Goal: Information Seeking & Learning: Learn about a topic

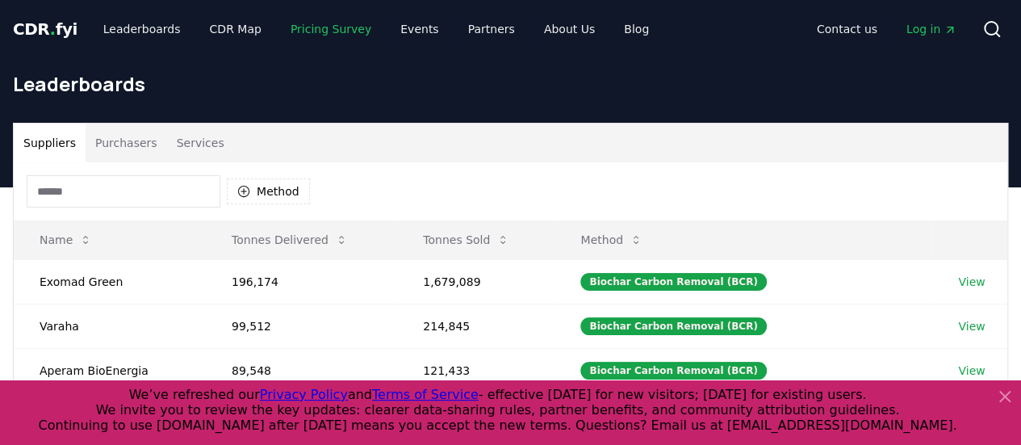
click at [298, 27] on link "Pricing Survey" at bounding box center [331, 29] width 107 height 29
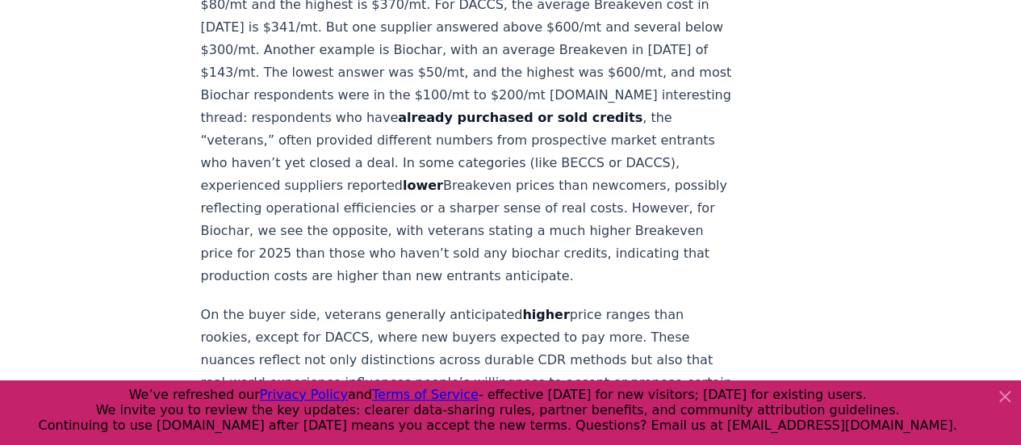
scroll to position [2443, 0]
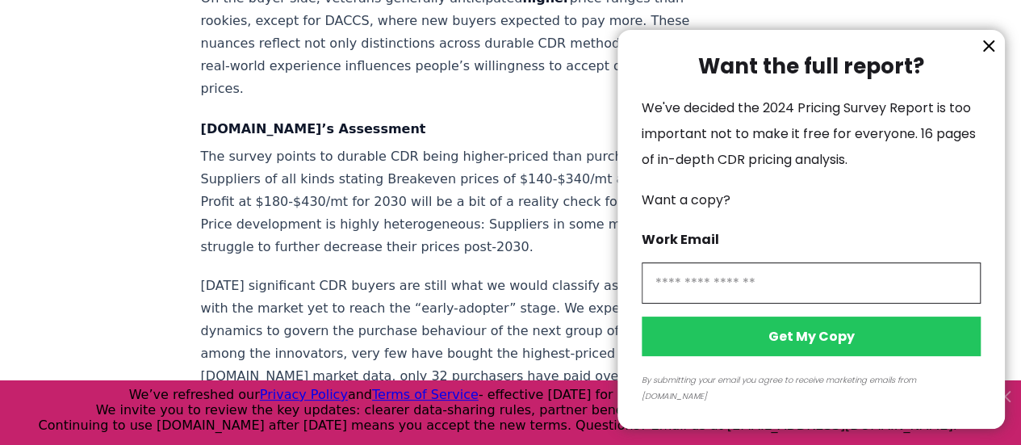
click at [988, 80] on div "Want the full report? We've decided the 2024 Pricing Survey Report is too impor…" at bounding box center [812, 229] width 388 height 399
click at [987, 56] on icon "information" at bounding box center [988, 45] width 19 height 19
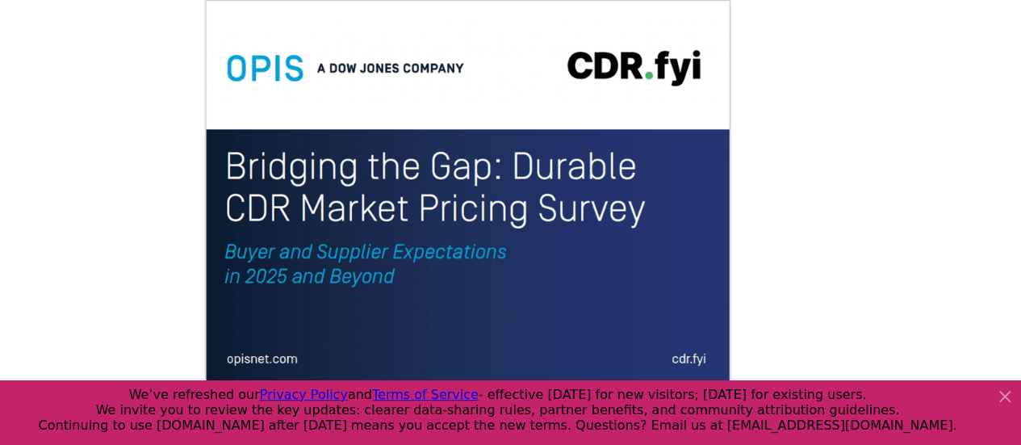
scroll to position [0, 0]
